Goal: Understand process/instructions: Learn how to perform a task or action

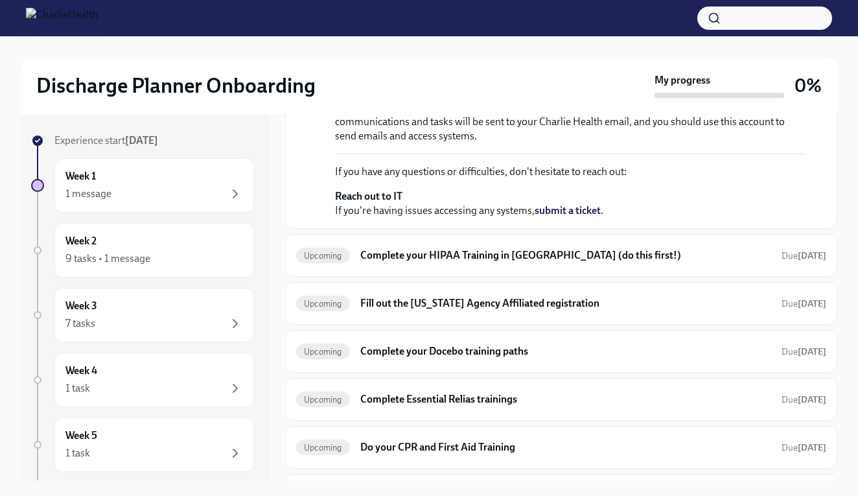
scroll to position [227, 0]
click at [166, 196] on div "1 message" at bounding box center [154, 194] width 178 height 16
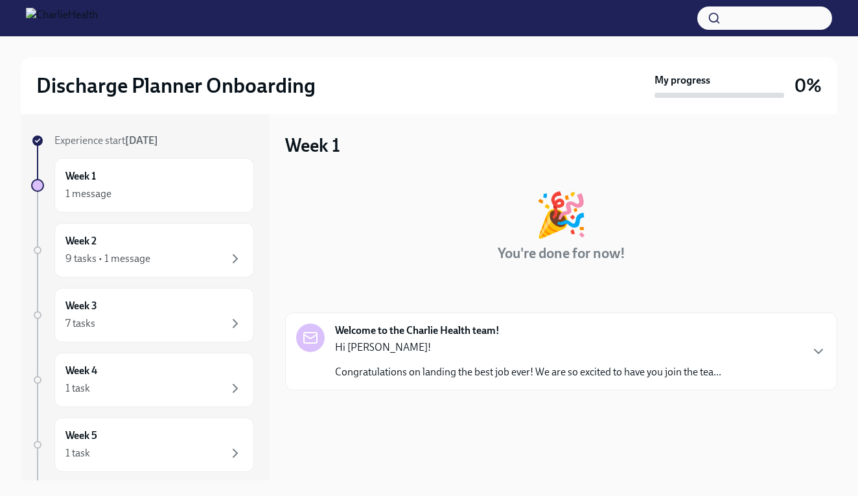
click at [439, 362] on div "Hi [PERSON_NAME]! Congratulations on landing the best job ever! We are so excit…" at bounding box center [528, 359] width 386 height 39
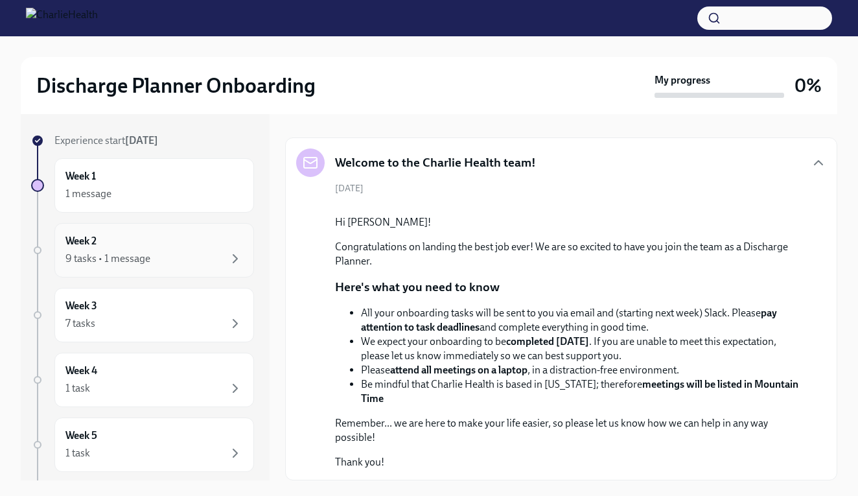
click at [130, 243] on div "Week 2 9 tasks • 1 message" at bounding box center [154, 250] width 178 height 32
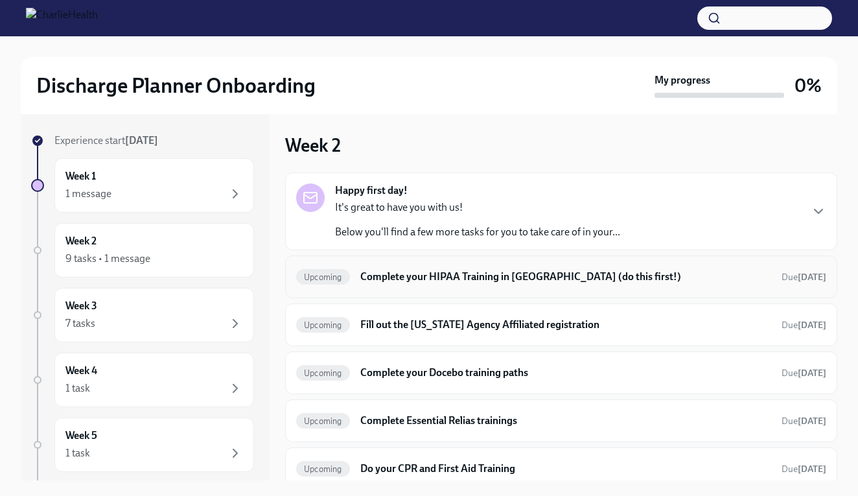
click at [475, 272] on h6 "Complete your HIPAA Training in [GEOGRAPHIC_DATA] (do this first!)" at bounding box center [565, 277] width 411 height 14
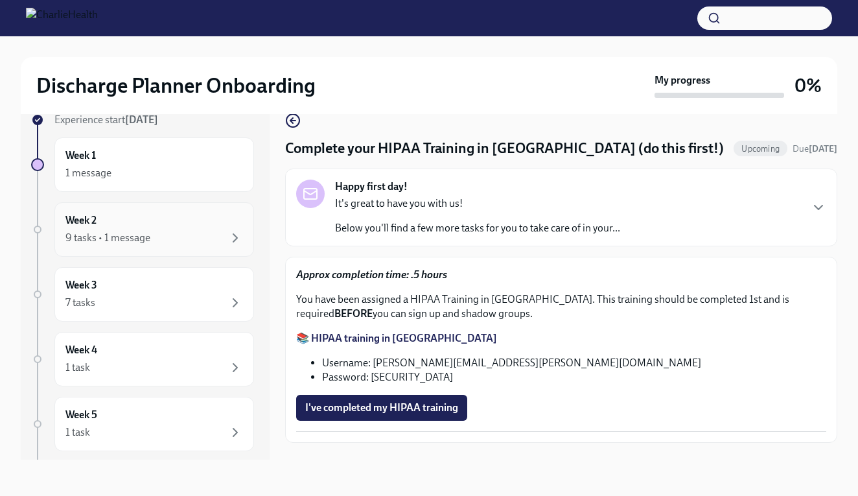
click at [122, 226] on div "Week 2 9 tasks • 1 message" at bounding box center [154, 229] width 178 height 32
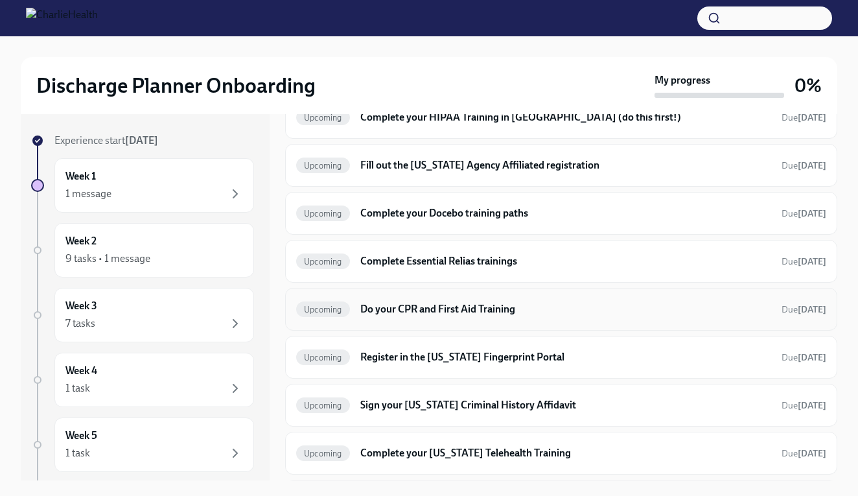
scroll to position [113, 0]
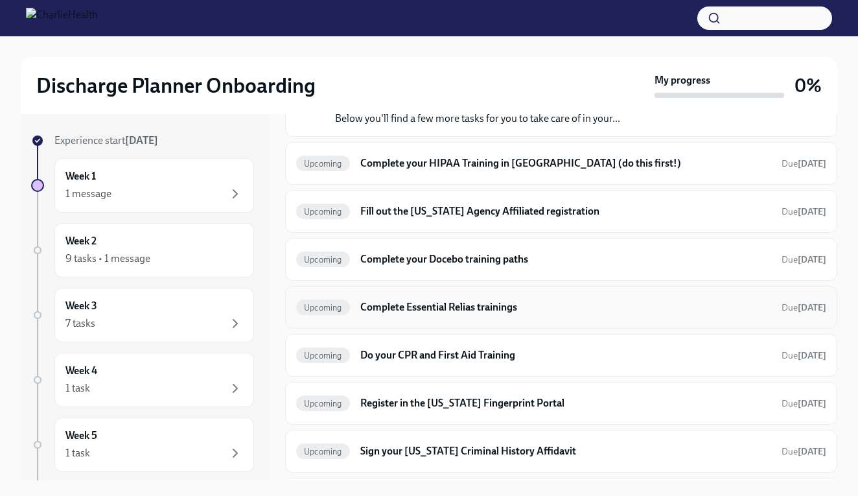
click at [426, 305] on h6 "Complete Essential Relias trainings" at bounding box center [565, 307] width 411 height 14
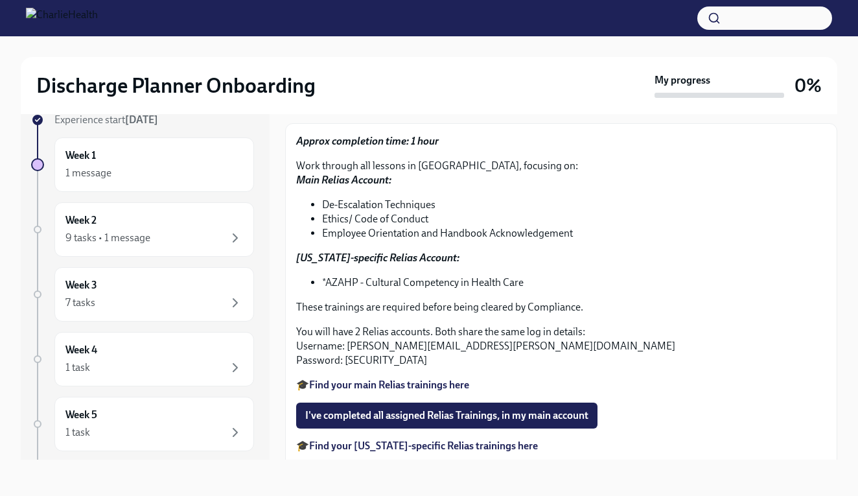
scroll to position [131, 0]
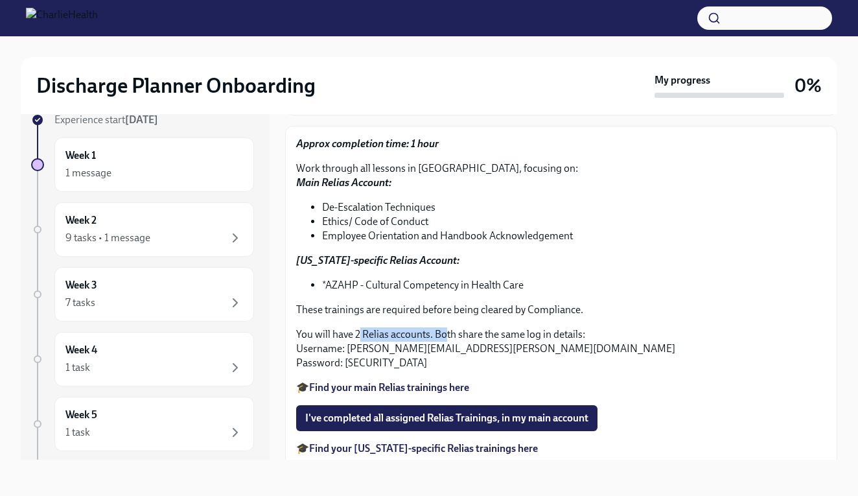
drag, startPoint x: 357, startPoint y: 331, endPoint x: 443, endPoint y: 332, distance: 85.6
click at [443, 332] on p "You will have 2 Relias accounts. Both share the same log in details: Username: …" at bounding box center [561, 348] width 530 height 43
click at [505, 328] on p "You will have 2 Relias accounts. Both share the same log in details: Username: …" at bounding box center [561, 348] width 530 height 43
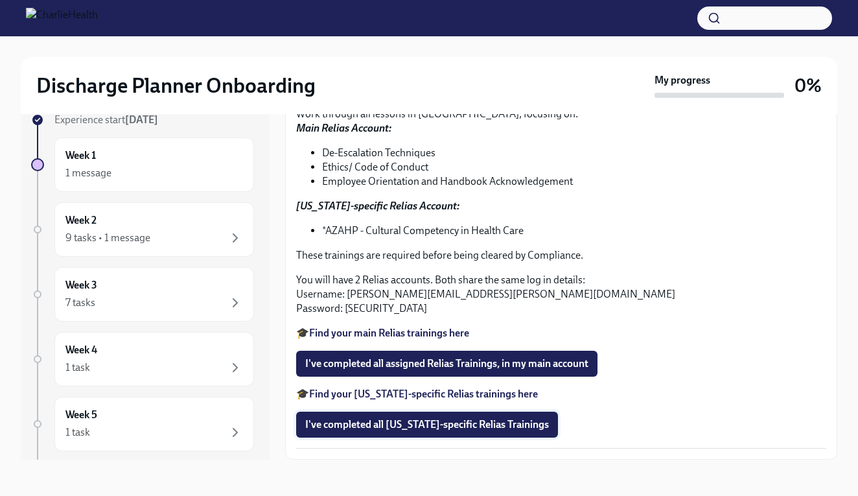
scroll to position [185, 0]
click at [355, 397] on strong "Find your [US_STATE]-specific Relias trainings here" at bounding box center [423, 394] width 229 height 12
click at [397, 336] on strong "Find your main Relias trainings here" at bounding box center [389, 333] width 160 height 12
click at [182, 237] on div "9 tasks • 1 message" at bounding box center [154, 238] width 178 height 16
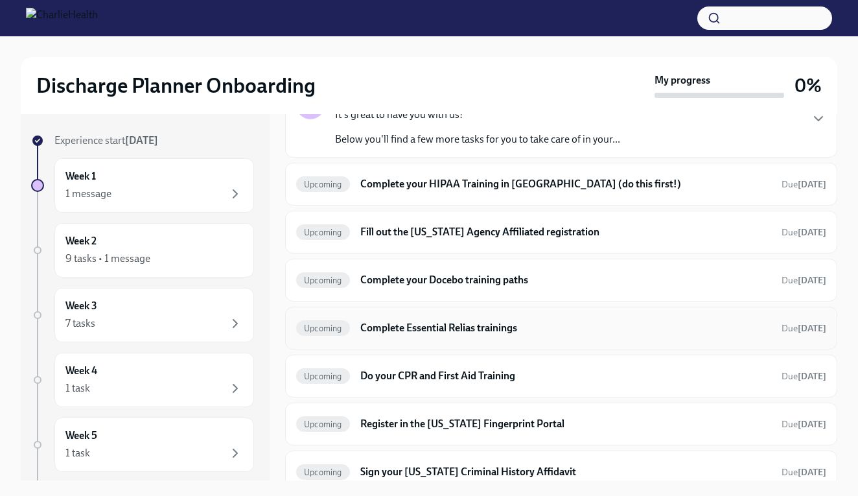
scroll to position [100, 0]
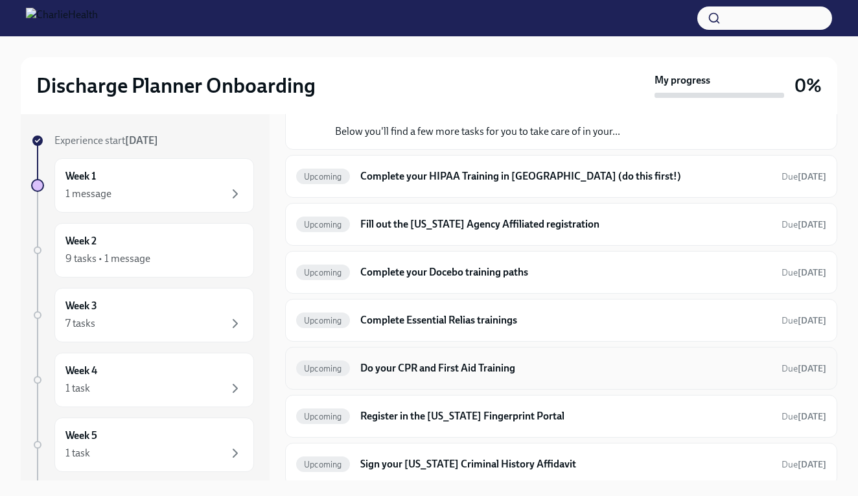
click at [438, 367] on h6 "Do your CPR and First Aid Training" at bounding box center [565, 368] width 411 height 14
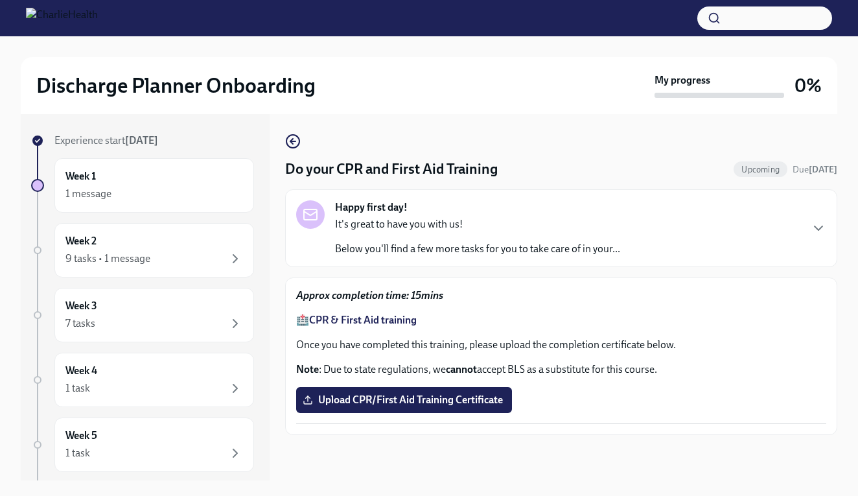
click at [353, 320] on strong "CPR & First Aid training" at bounding box center [363, 320] width 108 height 12
